Goal: Obtain resource: Download file/media

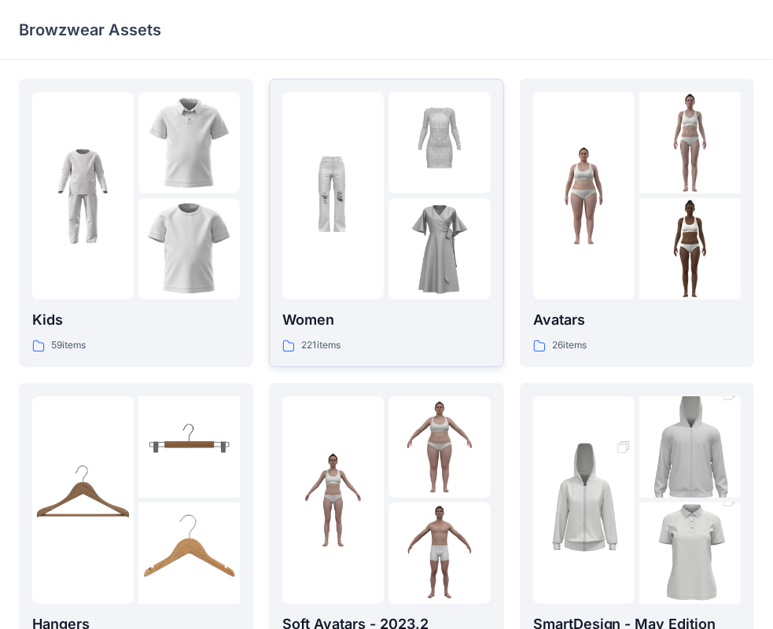
click at [392, 214] on img at bounding box center [438, 248] width 101 height 101
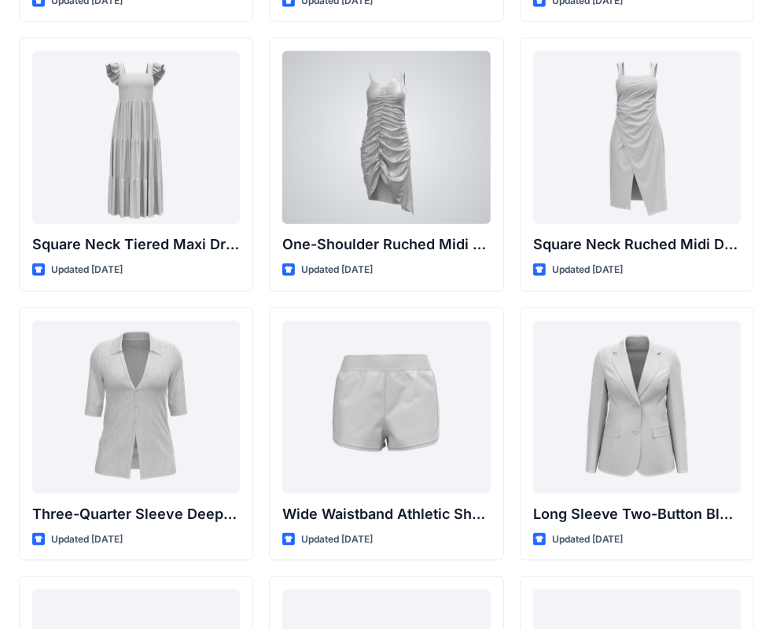
scroll to position [1214, 0]
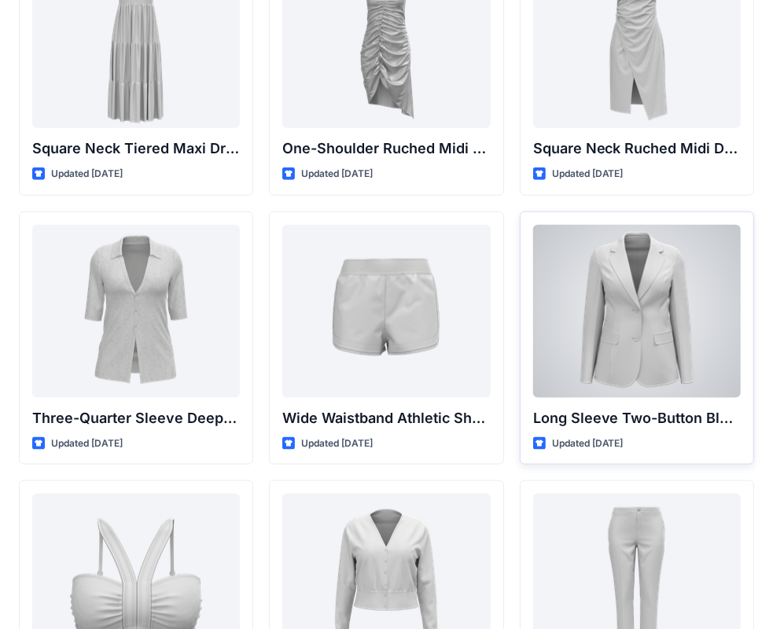
click at [651, 322] on div at bounding box center [637, 311] width 208 height 173
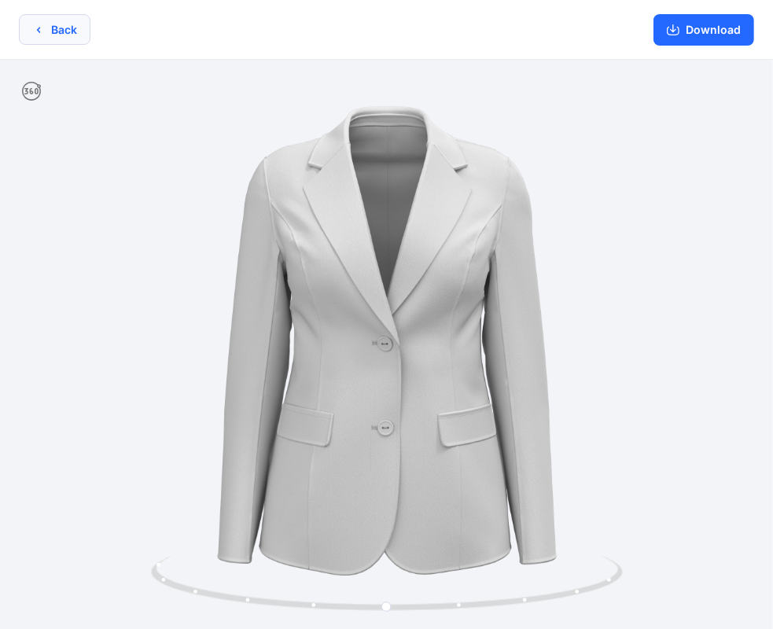
click at [54, 19] on button "Back" at bounding box center [55, 29] width 72 height 31
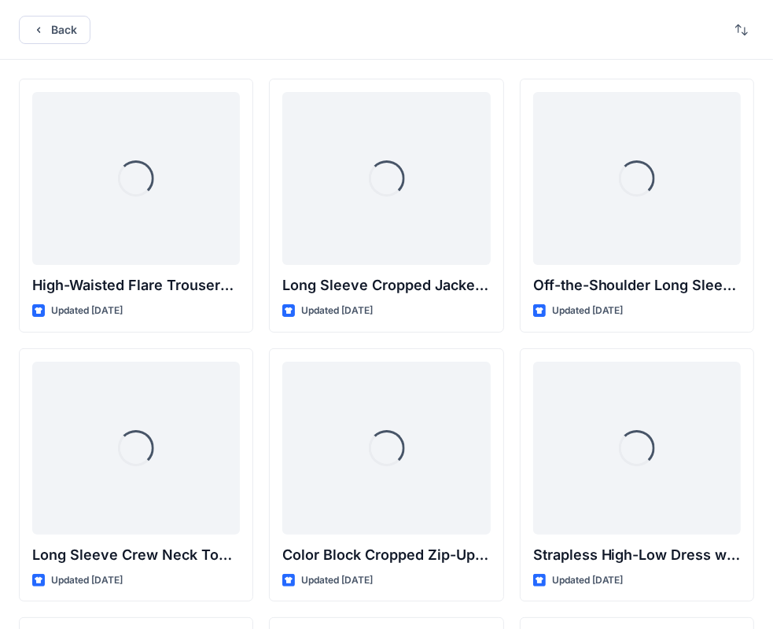
scroll to position [1214, 0]
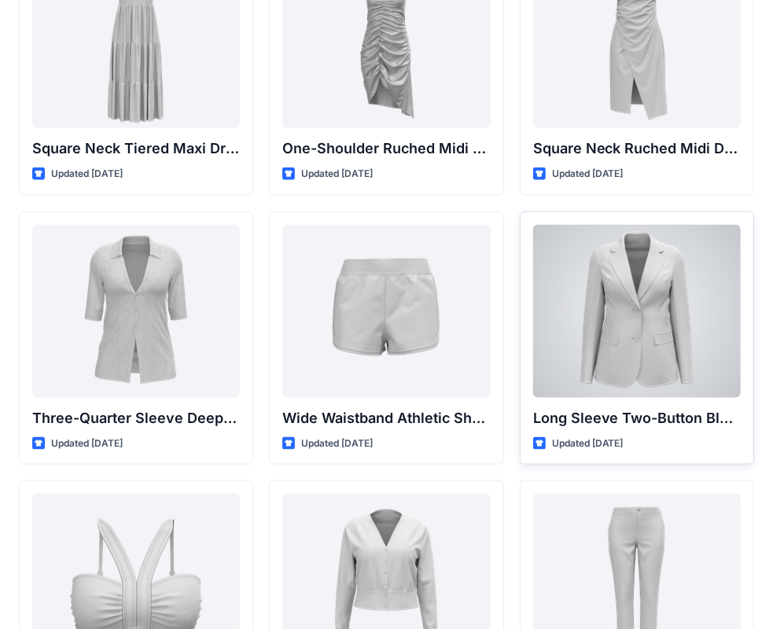
click at [665, 288] on div at bounding box center [637, 311] width 208 height 173
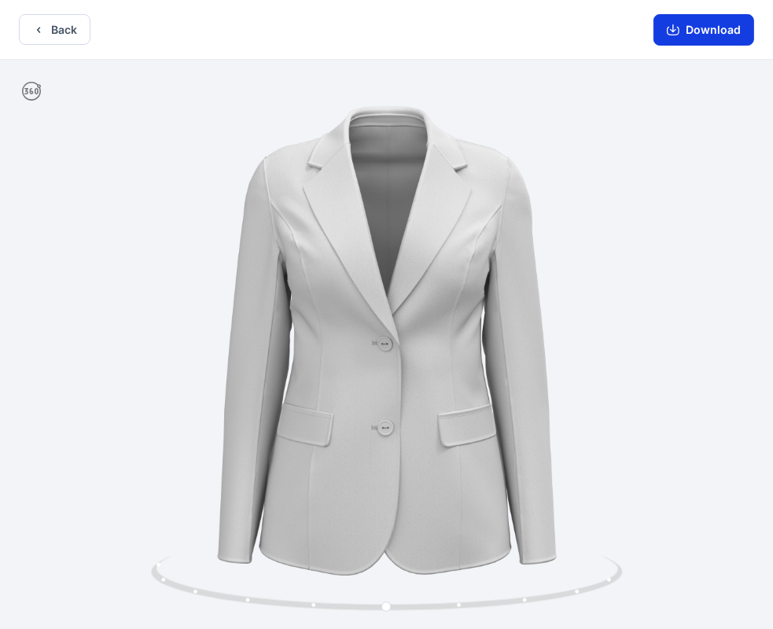
click at [714, 37] on button "Download" at bounding box center [704, 29] width 101 height 31
click at [48, 31] on button "Back" at bounding box center [55, 29] width 72 height 31
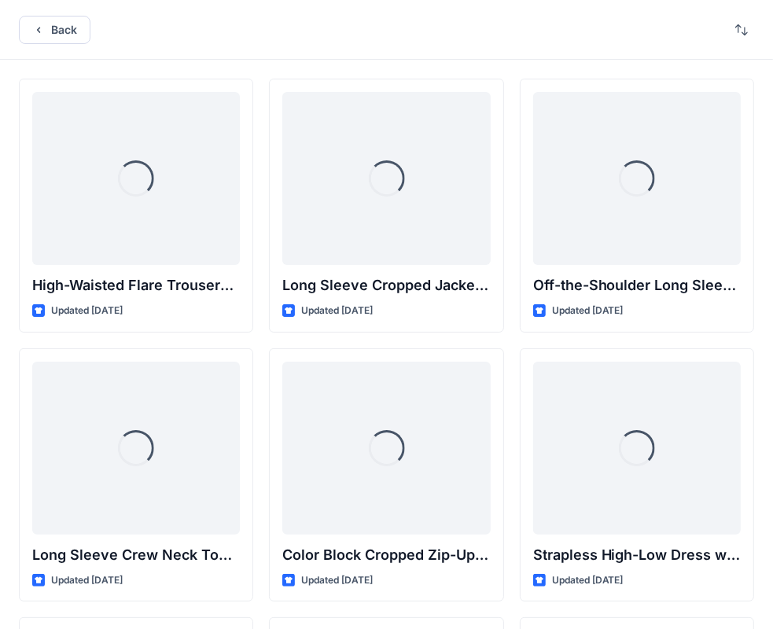
scroll to position [1214, 0]
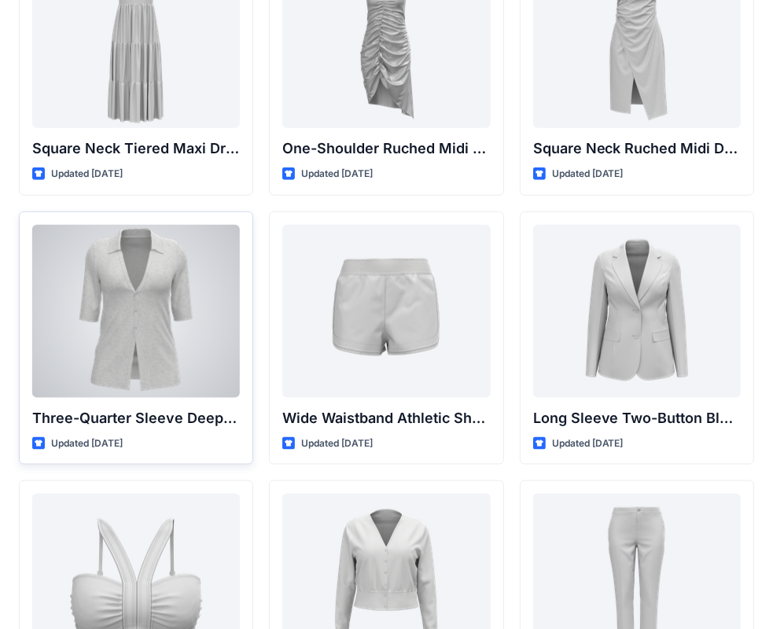
click at [164, 285] on div at bounding box center [136, 311] width 208 height 173
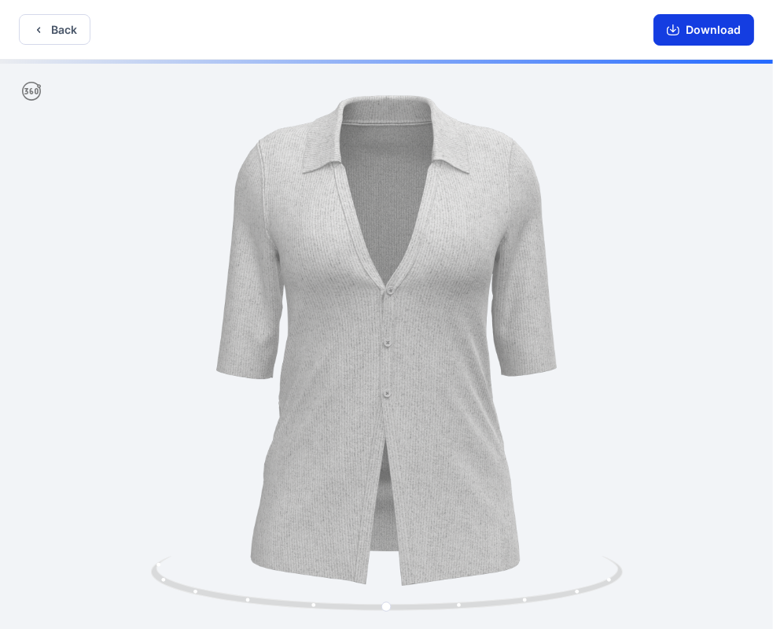
click at [712, 19] on button "Download" at bounding box center [704, 29] width 101 height 31
